Goal: Ask a question: Seek information or help from site administrators or community

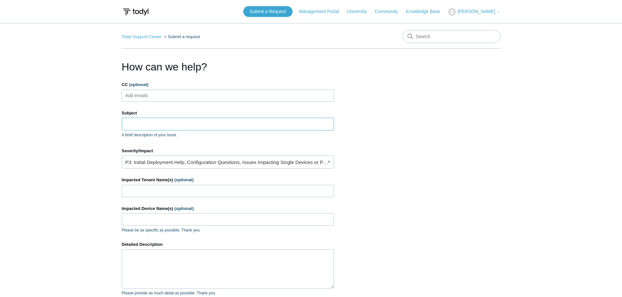
click at [136, 127] on input "Subject" at bounding box center [228, 124] width 212 height 12
type input "C"
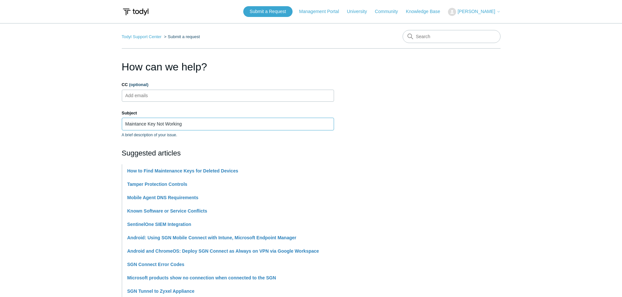
type input "Maintance Key Not Working"
drag, startPoint x: 141, startPoint y: 122, endPoint x: 140, endPoint y: 131, distance: 9.1
click at [140, 131] on div "Subject Maintance Key Not Working A brief description of your issue." at bounding box center [228, 124] width 212 height 28
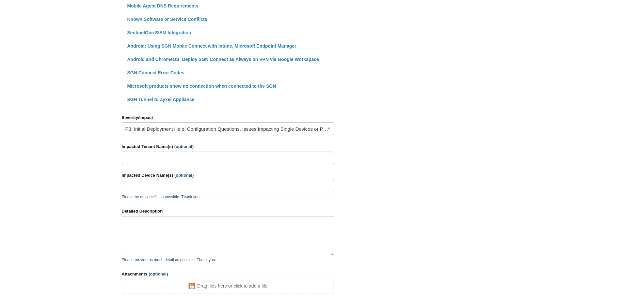
scroll to position [196, 0]
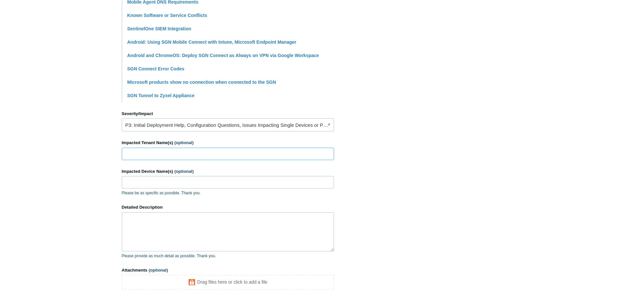
click at [137, 154] on input "Impacted Tenant Name(s) (optional)" at bounding box center [228, 154] width 212 height 12
type input "IADLEST"
click at [140, 185] on input "Impacted Device Name(s) (optional)" at bounding box center [228, 182] width 212 height 12
click at [140, 184] on input "Impacted Device Name(s) (optional)" at bounding box center [228, 182] width 212 height 12
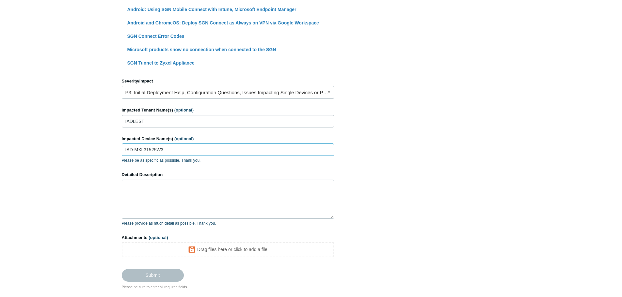
type input "IAD-MXL31525W3"
click at [145, 204] on textarea "Detailed Description" at bounding box center [228, 199] width 212 height 39
type textarea "Cant Uninstall agent"
click at [168, 277] on input "Submit" at bounding box center [153, 275] width 62 height 13
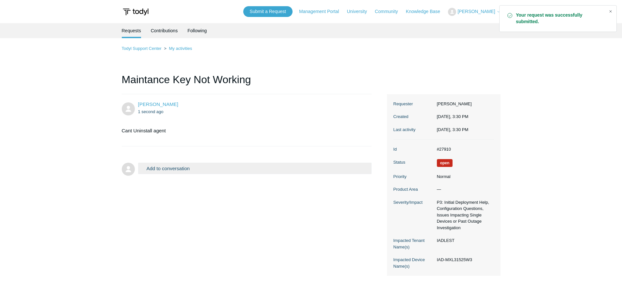
click at [609, 12] on div "Close" at bounding box center [610, 11] width 9 height 9
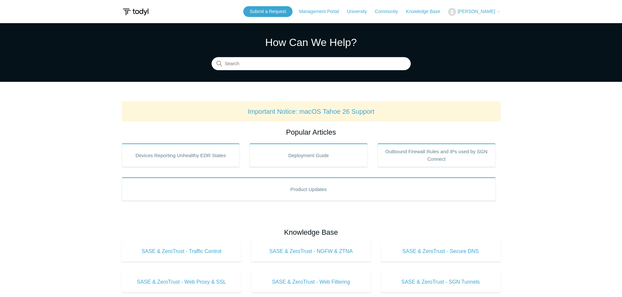
click at [472, 15] on button "[PERSON_NAME]" at bounding box center [474, 12] width 52 height 8
click at [470, 23] on link "My Support Requests" at bounding box center [480, 25] width 64 height 11
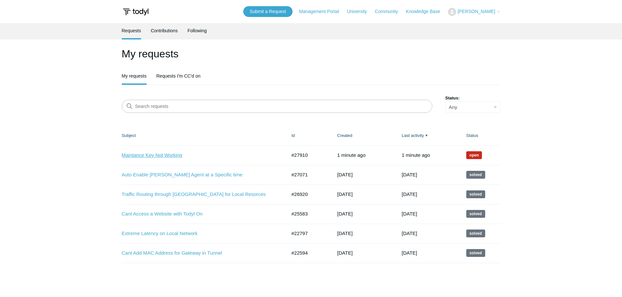
click at [176, 156] on link "Maintance Key Not Working" at bounding box center [199, 156] width 155 height 8
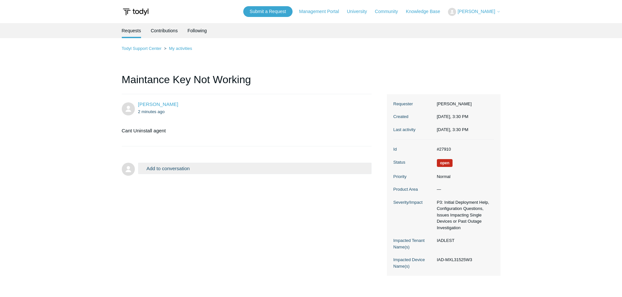
click at [155, 169] on button "Add to conversation" at bounding box center [255, 168] width 234 height 11
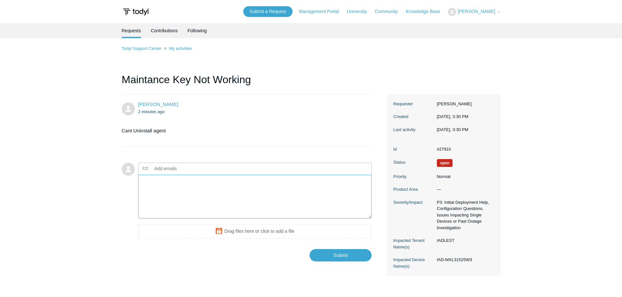
click at [163, 186] on textarea "Add your reply" at bounding box center [255, 197] width 234 height 44
type textarea "Im getting error code 104.."
click at [346, 254] on input "Submit" at bounding box center [341, 255] width 62 height 13
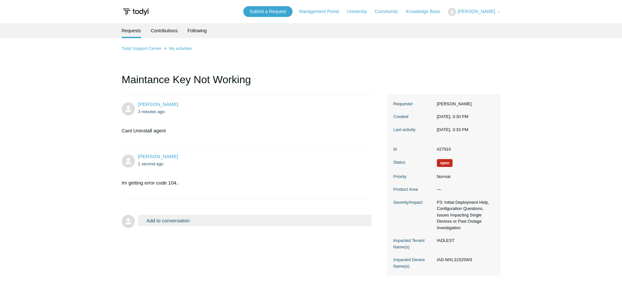
click at [466, 14] on span "[PERSON_NAME]" at bounding box center [477, 11] width 38 height 5
click at [315, 12] on link "Management Portal" at bounding box center [322, 11] width 46 height 7
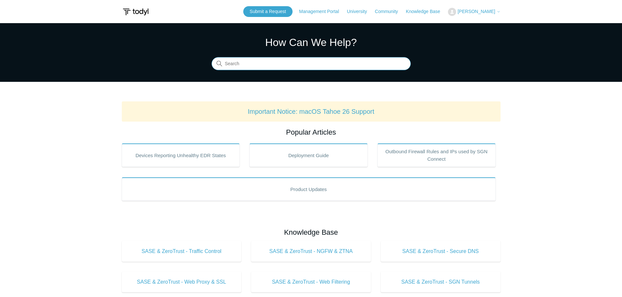
click at [247, 62] on input "Search" at bounding box center [311, 63] width 199 height 13
type input "error 104"
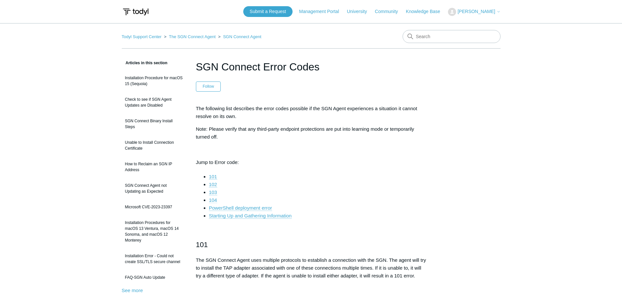
click at [215, 200] on link "104" at bounding box center [213, 201] width 8 height 6
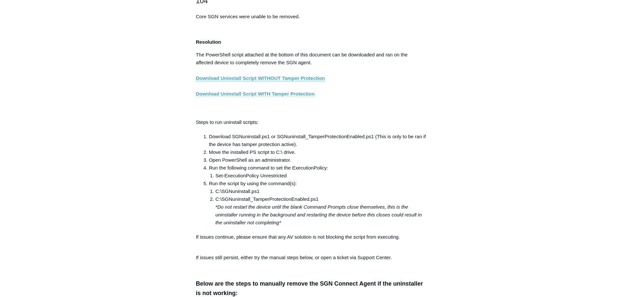
click at [267, 97] on link "Download Uninstall Script WITH Tamper Protection" at bounding box center [255, 94] width 119 height 6
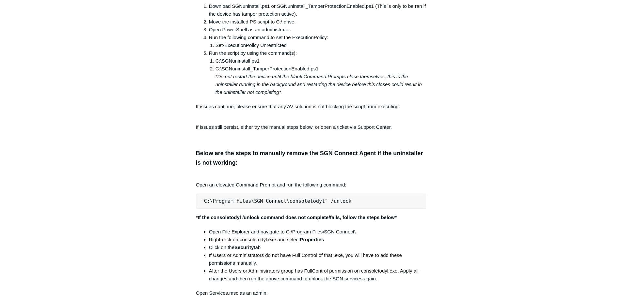
scroll to position [1249, 0]
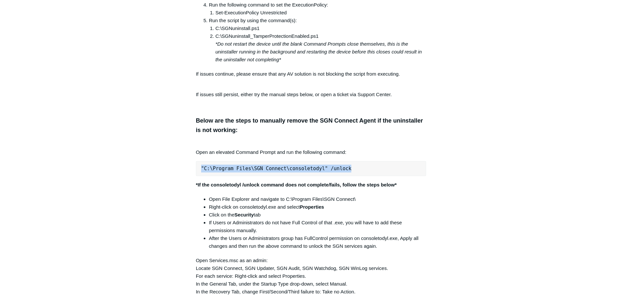
drag, startPoint x: 349, startPoint y: 172, endPoint x: 201, endPoint y: 166, distance: 147.4
click at [201, 166] on div "The following list describes the error codes possible if the SGN Agent experien…" at bounding box center [311, 104] width 231 height 2497
copy pre ""C:\Program Files\SGN Connect\consoletodyl" /unlock"
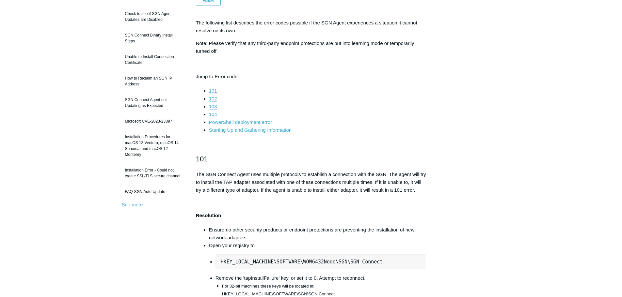
scroll to position [73, 0]
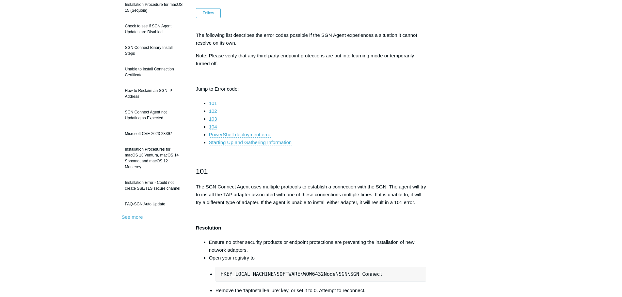
click at [213, 128] on link "104" at bounding box center [213, 127] width 8 height 6
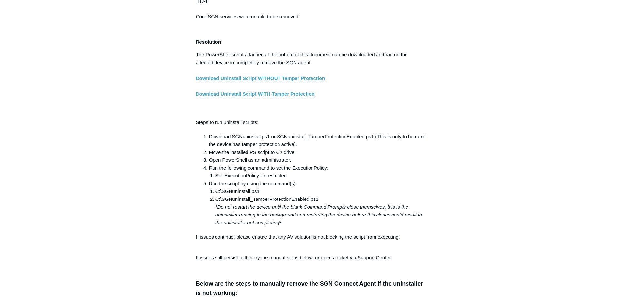
click at [269, 81] on link "Download Uninstall Script WITHOUT Tamper Protection" at bounding box center [260, 78] width 129 height 6
drag, startPoint x: 278, startPoint y: 141, endPoint x: 374, endPoint y: 139, distance: 95.4
click at [374, 139] on li "Download SGNuninstall.ps1 or SGNuninstall_TamperProtectionEnabled.ps1 (This is …" at bounding box center [317, 141] width 217 height 16
copy li "SGNuninstall_TamperProtectionEnabled.ps1"
drag, startPoint x: 217, startPoint y: 181, endPoint x: 287, endPoint y: 179, distance: 70.6
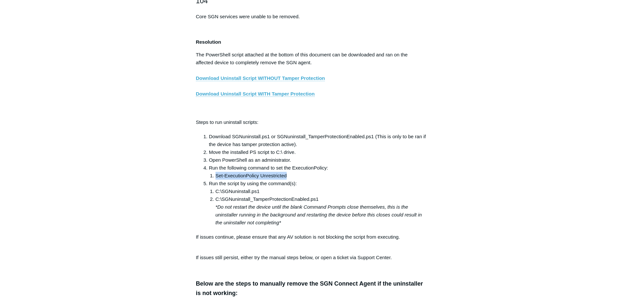
click at [287, 179] on li "Set-ExecutionPolicy Unrestricted" at bounding box center [321, 176] width 211 height 8
copy li "Set-ExecutionPolicy Unrestricted"
drag, startPoint x: 217, startPoint y: 203, endPoint x: 318, endPoint y: 205, distance: 101.9
click at [318, 205] on li "C:\SGNuninstall_TamperProtectionEnabled.ps1 *Do not restart the device until th…" at bounding box center [321, 211] width 211 height 31
copy li "C:\SGNuninstall_TamperProtectionEnabled.ps1"
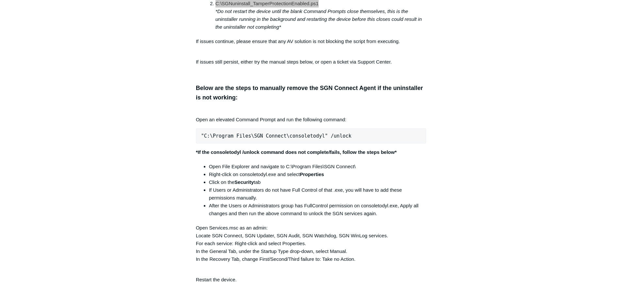
scroll to position [1118, 0]
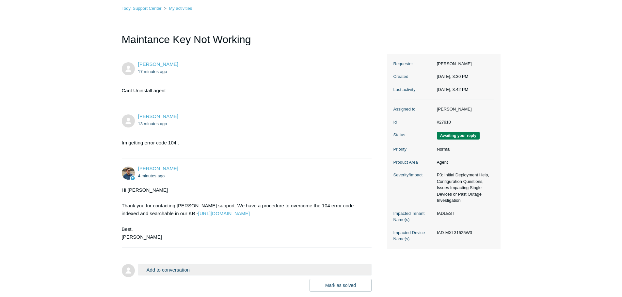
scroll to position [65, 0]
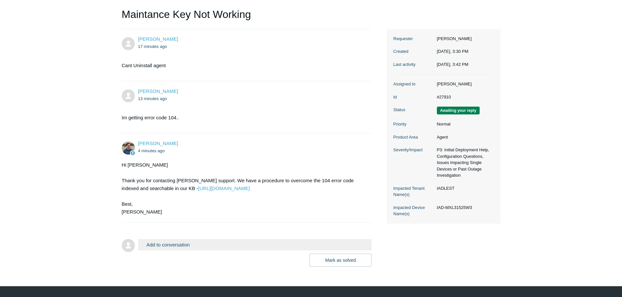
click at [161, 251] on button "Add to conversation" at bounding box center [255, 244] width 234 height 11
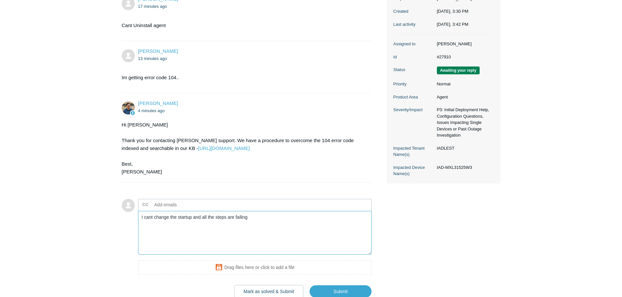
scroll to position [160, 0]
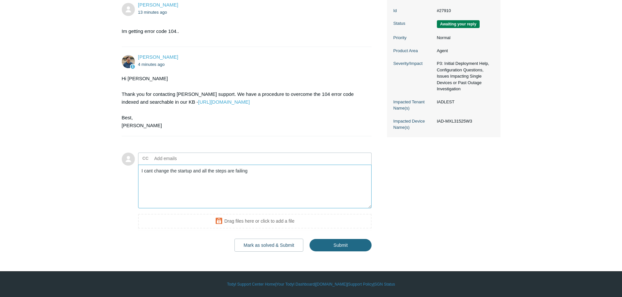
type textarea "I cant change the startup and all the steps are failing"
click at [337, 247] on input "Submit" at bounding box center [341, 245] width 62 height 13
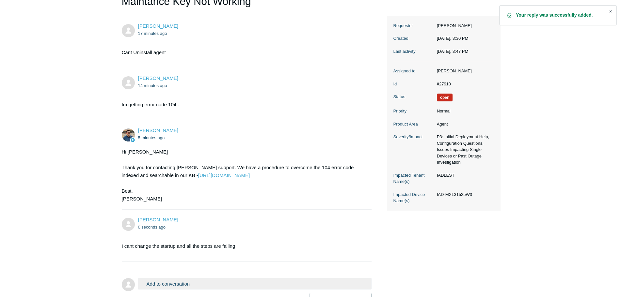
scroll to position [98, 0]
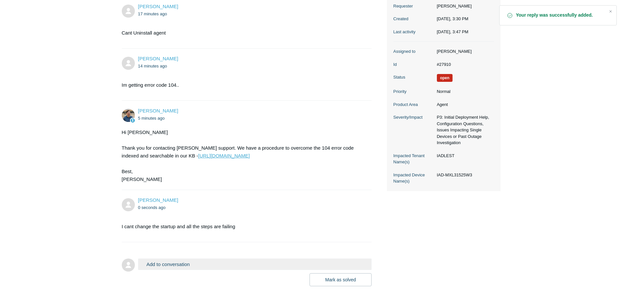
click at [250, 156] on link "[URL][DOMAIN_NAME]" at bounding box center [224, 156] width 52 height 6
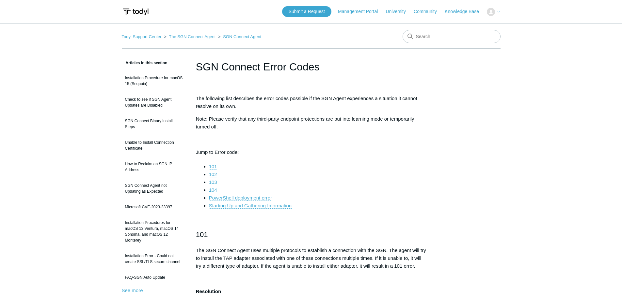
scroll to position [1086, 0]
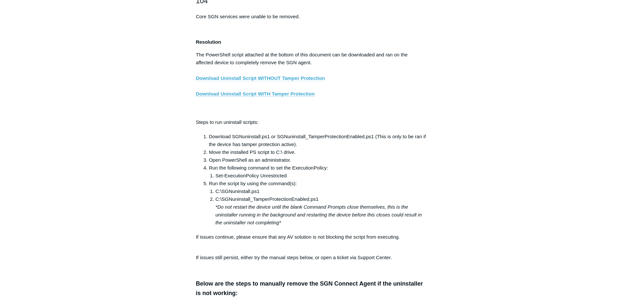
click at [273, 81] on link "Download Uninstall Script WITHOUT Tamper Protection" at bounding box center [260, 78] width 129 height 6
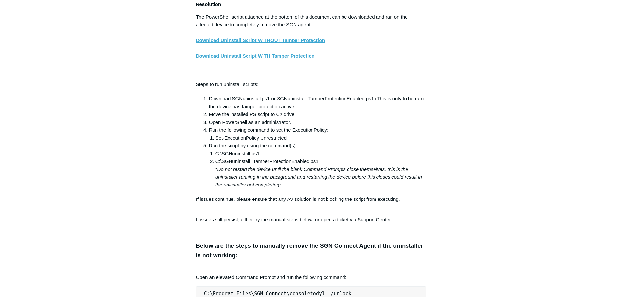
scroll to position [1118, 0]
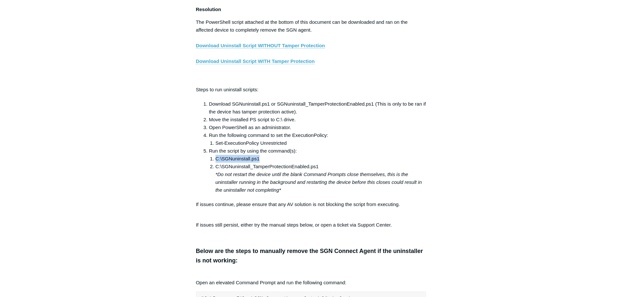
drag, startPoint x: 259, startPoint y: 163, endPoint x: 217, endPoint y: 165, distance: 41.8
click at [217, 163] on li "C:\SGNuninstall.ps1" at bounding box center [321, 159] width 211 height 8
click at [264, 154] on li "Run the script by using the command(s): C:\SGNuninstall.ps1 C:\SGNuninstall_Tam…" at bounding box center [317, 170] width 217 height 47
drag, startPoint x: 215, startPoint y: 147, endPoint x: 287, endPoint y: 148, distance: 72.2
click at [287, 147] on li "Set-ExecutionPolicy Unrestricted" at bounding box center [321, 143] width 211 height 8
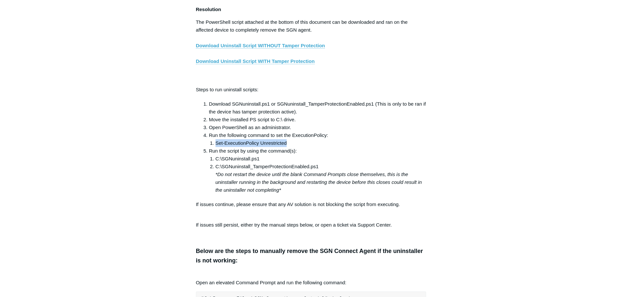
copy li "Set-ExecutionPolicy Unrestricted"
drag, startPoint x: 216, startPoint y: 165, endPoint x: 260, endPoint y: 166, distance: 43.5
click at [260, 163] on li "C:\SGNuninstall.ps1" at bounding box center [321, 159] width 211 height 8
copy li "C:\SGNuninstall.ps1"
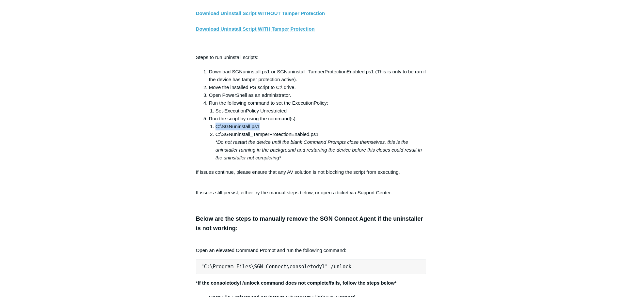
scroll to position [1151, 0]
click at [251, 130] on li "C:\SGNuninstall.ps1" at bounding box center [321, 126] width 211 height 8
drag, startPoint x: 287, startPoint y: 116, endPoint x: 216, endPoint y: 116, distance: 70.9
click at [216, 115] on li "Set-ExecutionPolicy Unrestricted" at bounding box center [321, 111] width 211 height 8
copy li "Set-ExecutionPolicy Unrestricted"
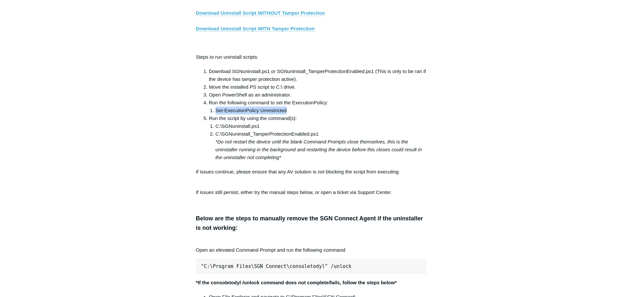
click at [271, 115] on li "Set-ExecutionPolicy Unrestricted" at bounding box center [321, 111] width 211 height 8
copy li "Set-ExecutionPolicy Unrestricted"
drag, startPoint x: 261, startPoint y: 130, endPoint x: 217, endPoint y: 131, distance: 44.4
click at [217, 130] on li "C:\SGNuninstall.ps1" at bounding box center [321, 126] width 211 height 8
copy li "C:\SGNuninstall.ps1"
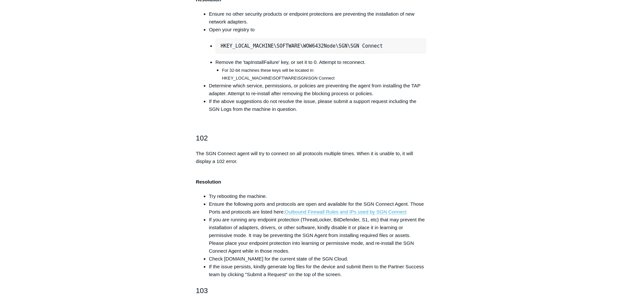
scroll to position [139, 0]
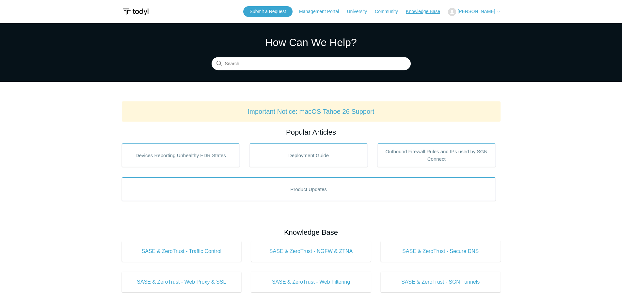
click at [414, 13] on link "Knowledge Base" at bounding box center [426, 11] width 41 height 7
click at [461, 14] on span "[PERSON_NAME]" at bounding box center [479, 11] width 43 height 5
click at [468, 25] on link "My Support Requests" at bounding box center [480, 25] width 64 height 11
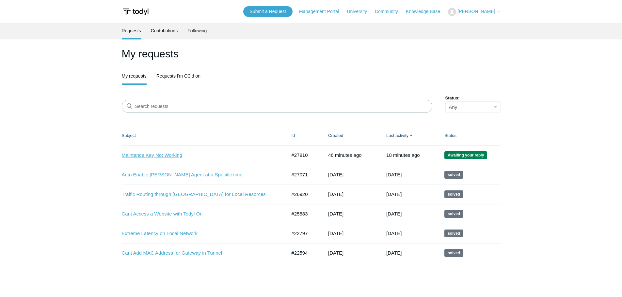
click at [166, 155] on link "Maintance Key Not Working" at bounding box center [199, 156] width 155 height 8
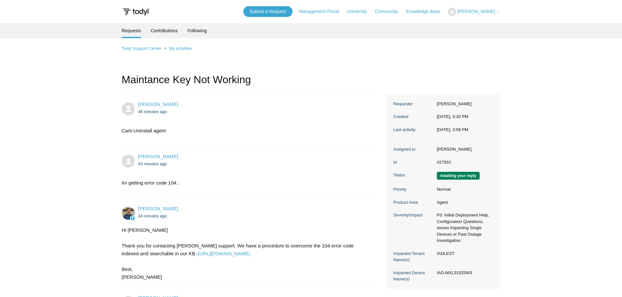
scroll to position [214, 0]
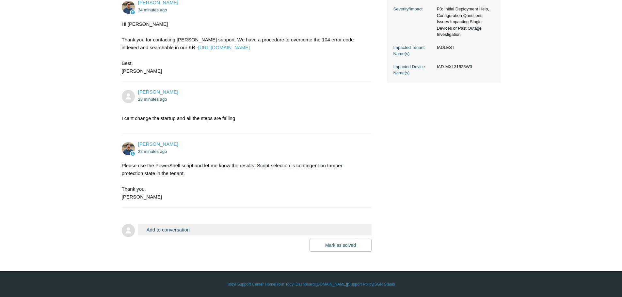
click at [176, 229] on button "Add to conversation" at bounding box center [255, 229] width 234 height 11
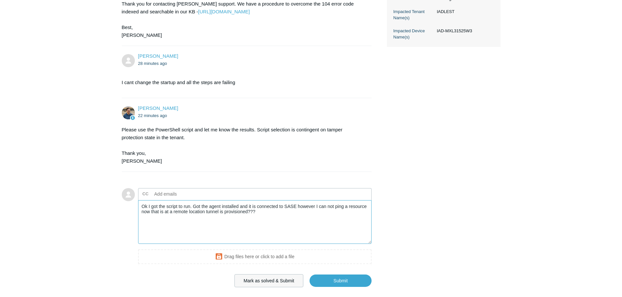
scroll to position [286, 0]
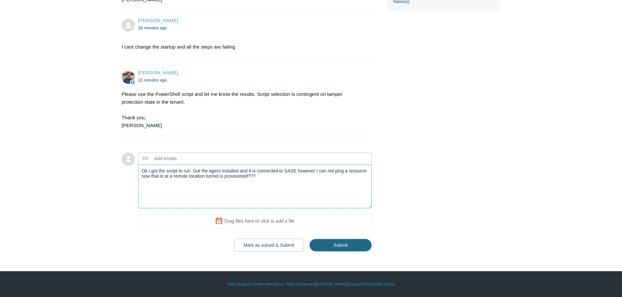
type textarea "Ok I got the script to run. Got the agent installed and it is connected to SASE…"
click at [353, 249] on input "Submit" at bounding box center [341, 245] width 62 height 13
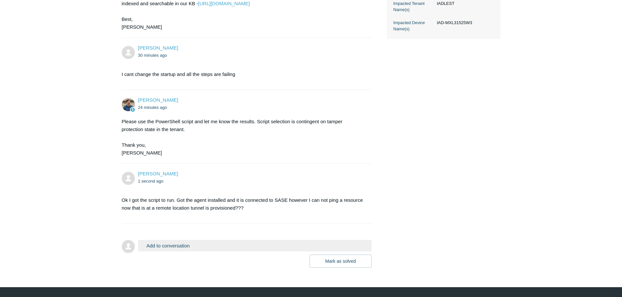
scroll to position [274, 0]
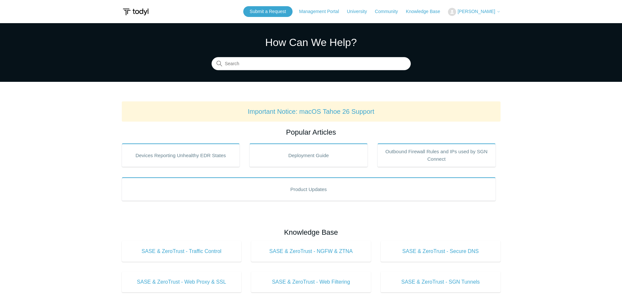
click at [462, 11] on span "[PERSON_NAME]" at bounding box center [477, 11] width 38 height 5
click at [466, 23] on link "My Support Requests" at bounding box center [480, 25] width 64 height 11
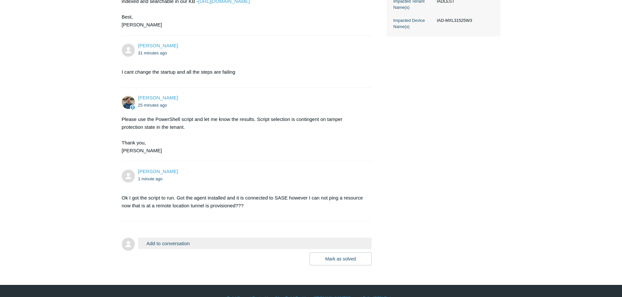
scroll to position [274, 0]
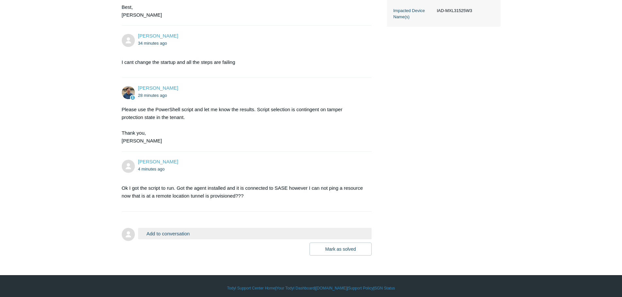
scroll to position [274, 0]
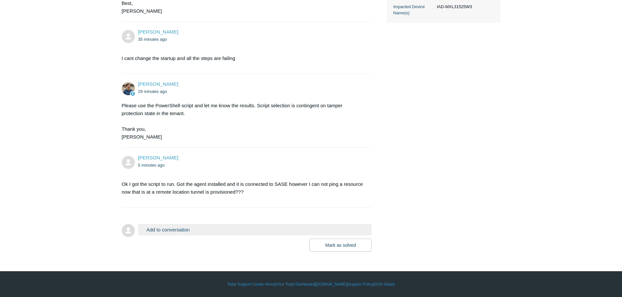
scroll to position [274, 0]
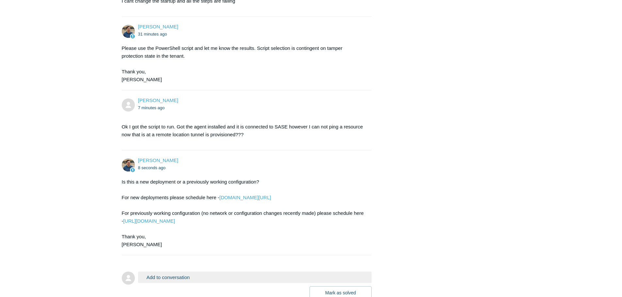
scroll to position [324, 0]
click at [175, 224] on link "https://scheduler.zoom.us/d/x7bvnymy/todyl-tech-support" at bounding box center [149, 221] width 52 height 6
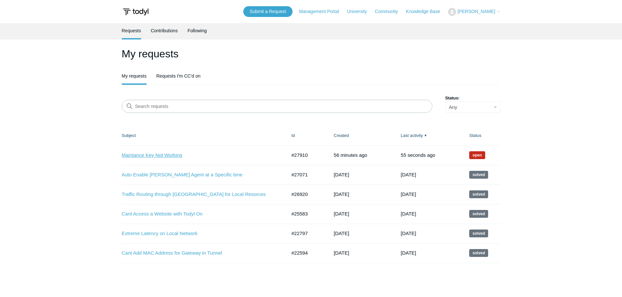
click at [169, 153] on link "Maintance Key Not Working" at bounding box center [199, 156] width 155 height 8
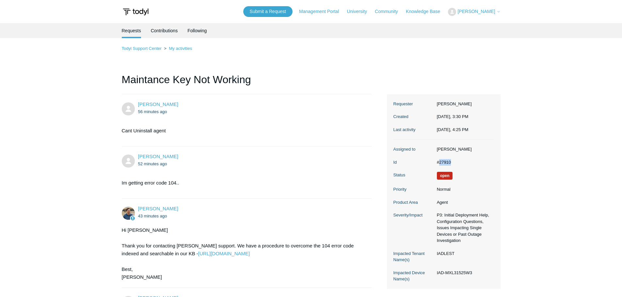
drag, startPoint x: 452, startPoint y: 161, endPoint x: 440, endPoint y: 162, distance: 11.8
click at [440, 162] on dd "#27910" at bounding box center [464, 162] width 60 height 7
copy dd "27910"
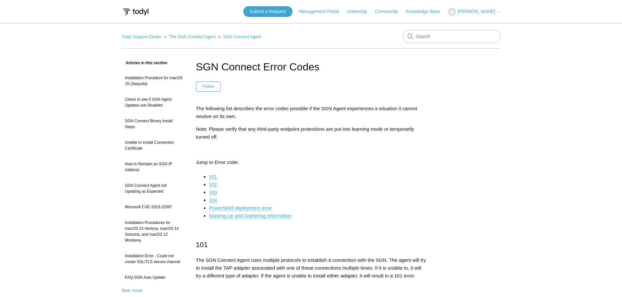
scroll to position [1118, 0]
